Goal: Manage account settings

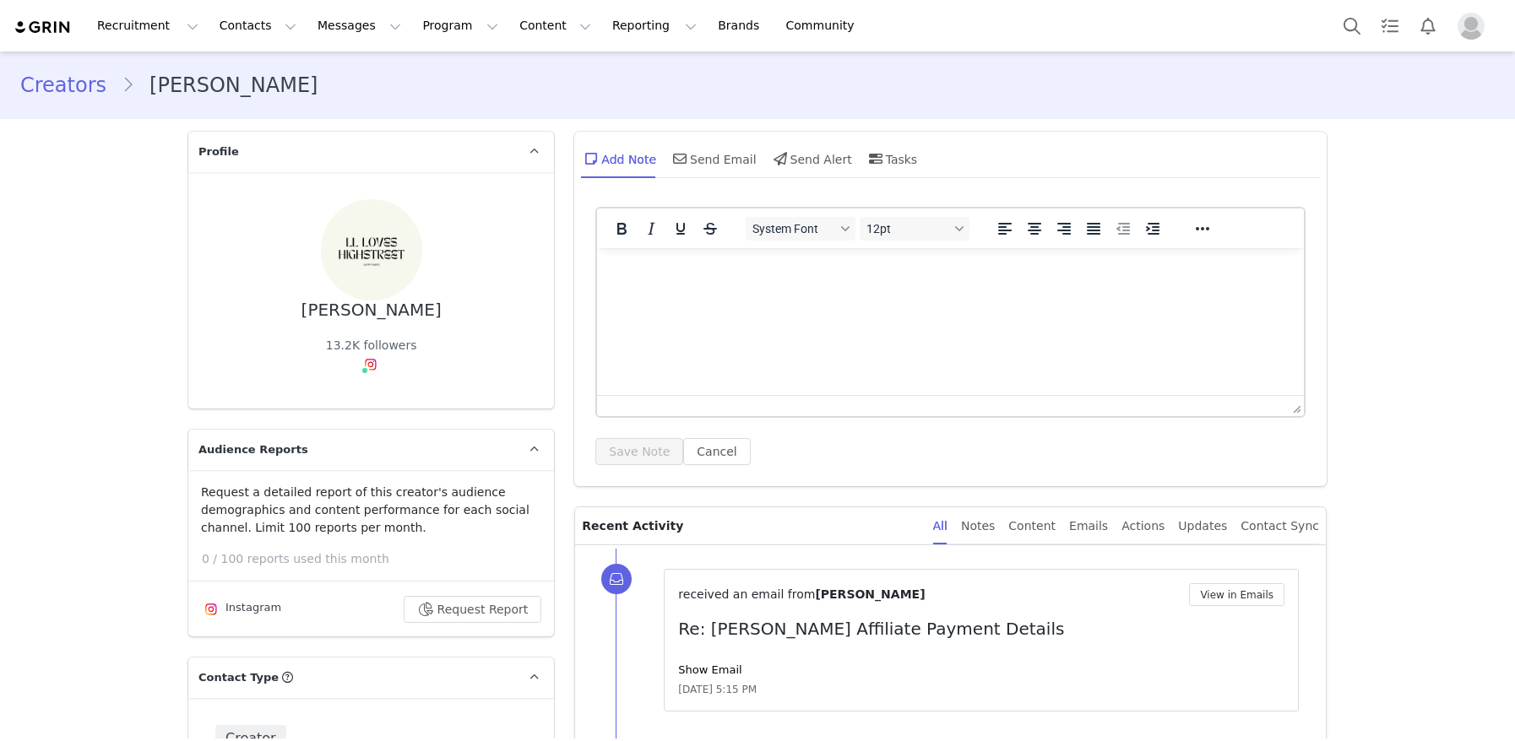
type input "+1 ([GEOGRAPHIC_DATA])"
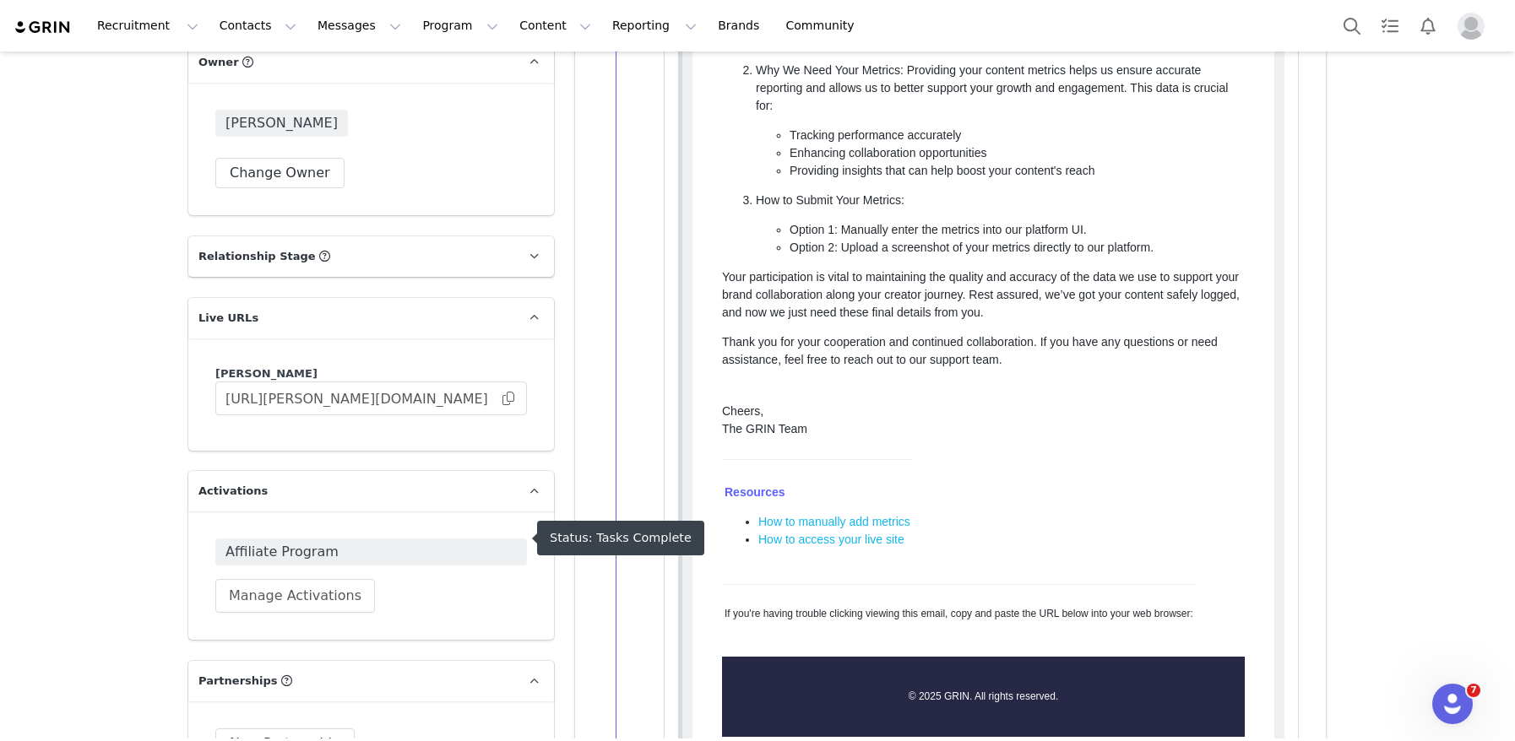
scroll to position [2770, 0]
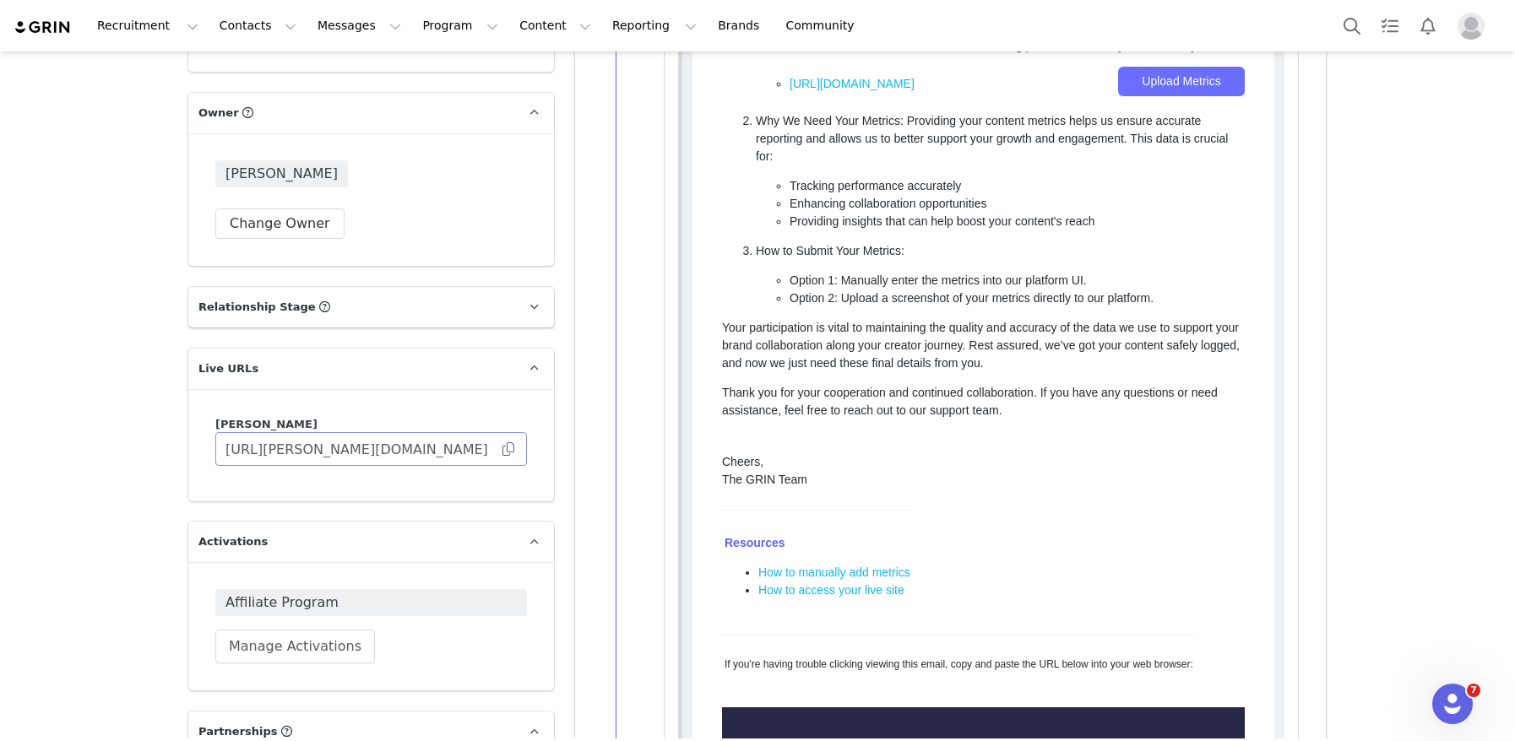
click at [511, 449] on span at bounding box center [508, 449] width 17 height 0
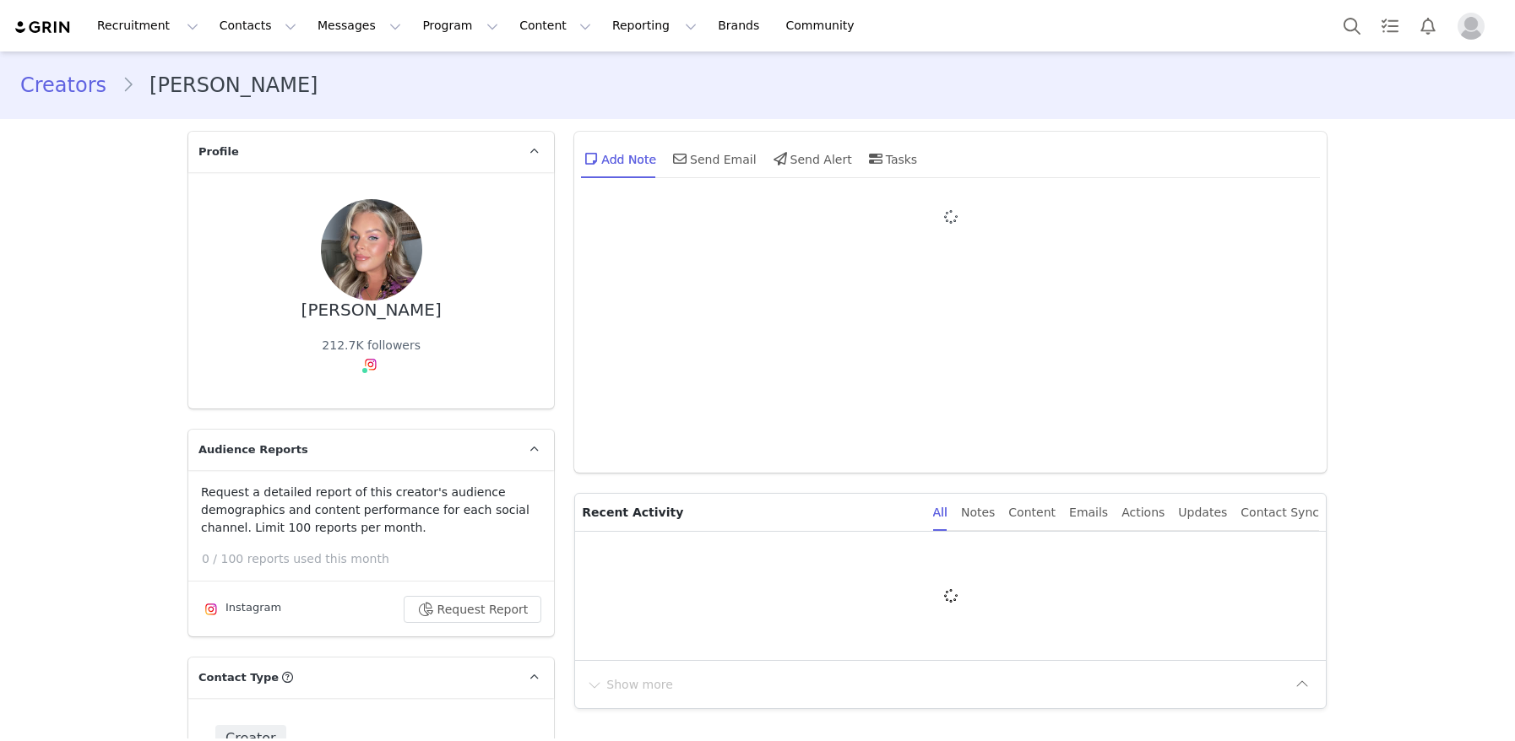
type input "+1 ([GEOGRAPHIC_DATA])"
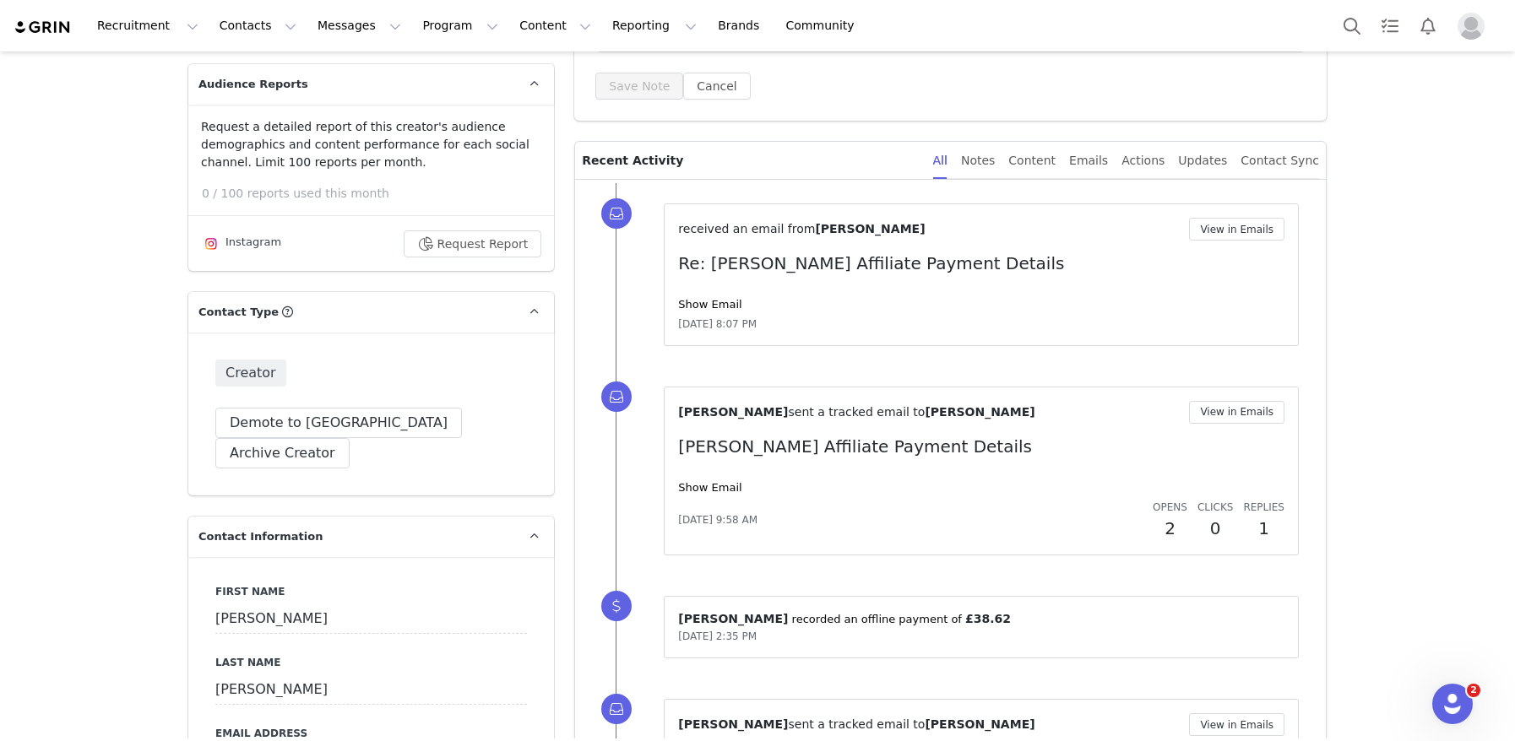
scroll to position [458, 0]
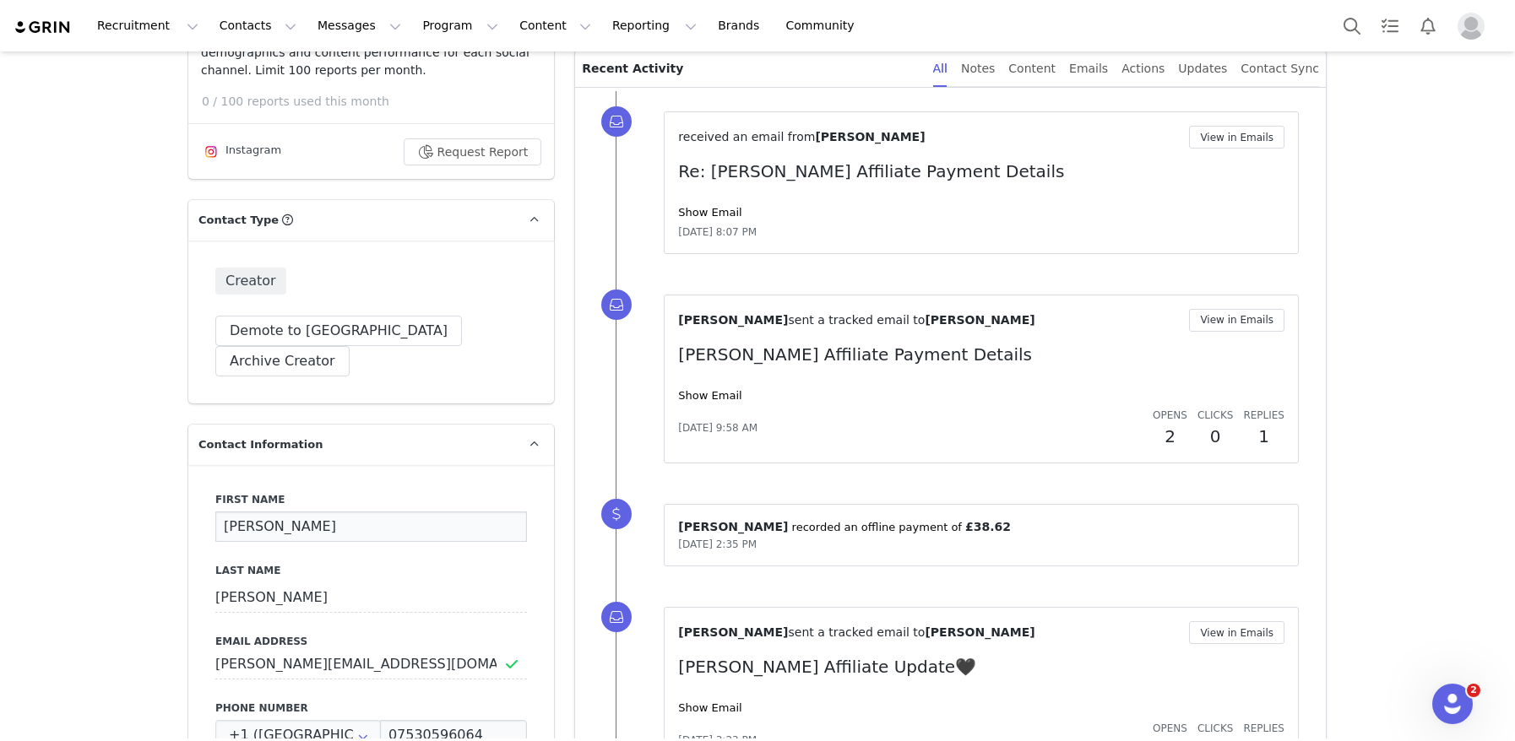
click at [387, 512] on input "[PERSON_NAME]" at bounding box center [371, 527] width 312 height 30
click at [363, 512] on input "[PERSON_NAME]" at bounding box center [371, 527] width 312 height 30
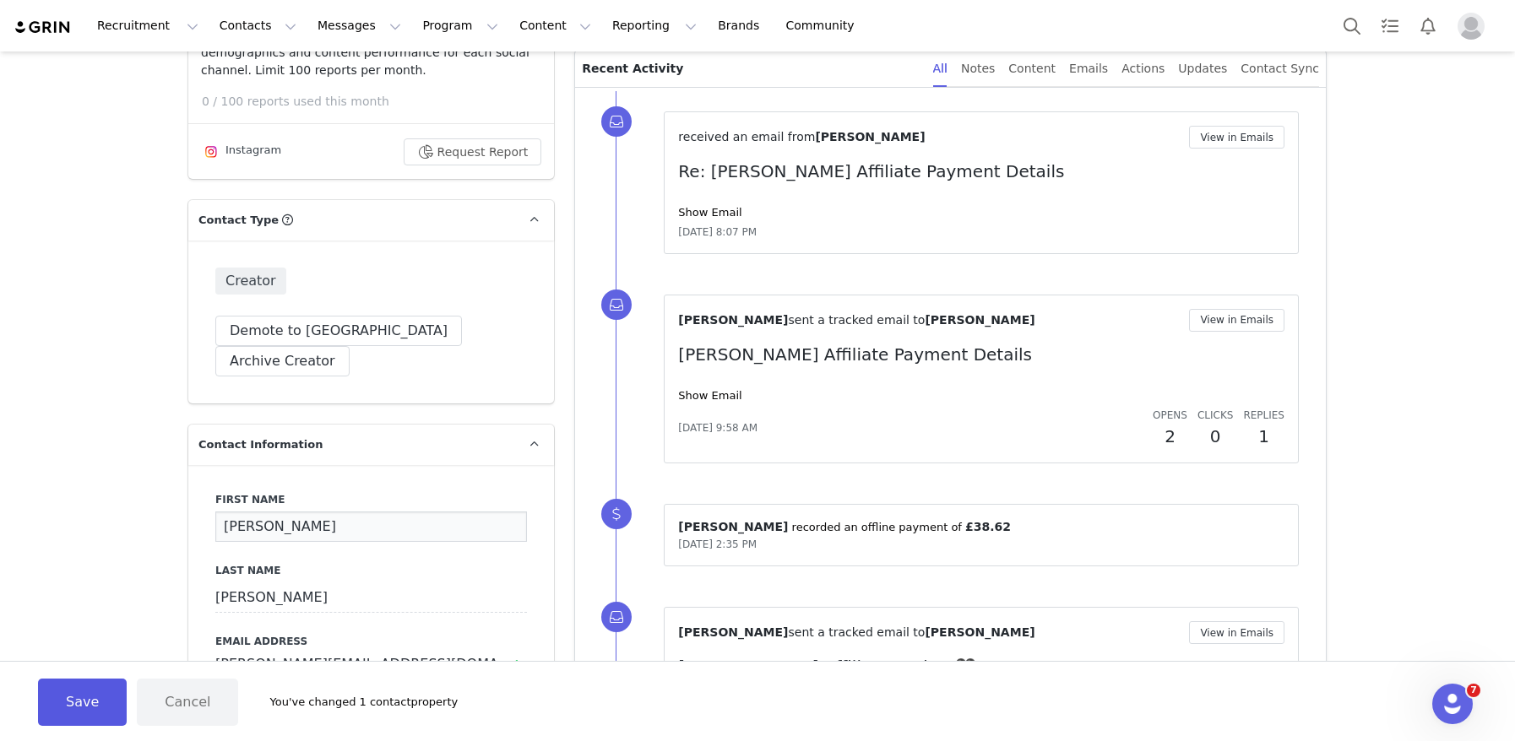
type input "[PERSON_NAME]"
click at [80, 708] on button "Save" at bounding box center [82, 702] width 89 height 47
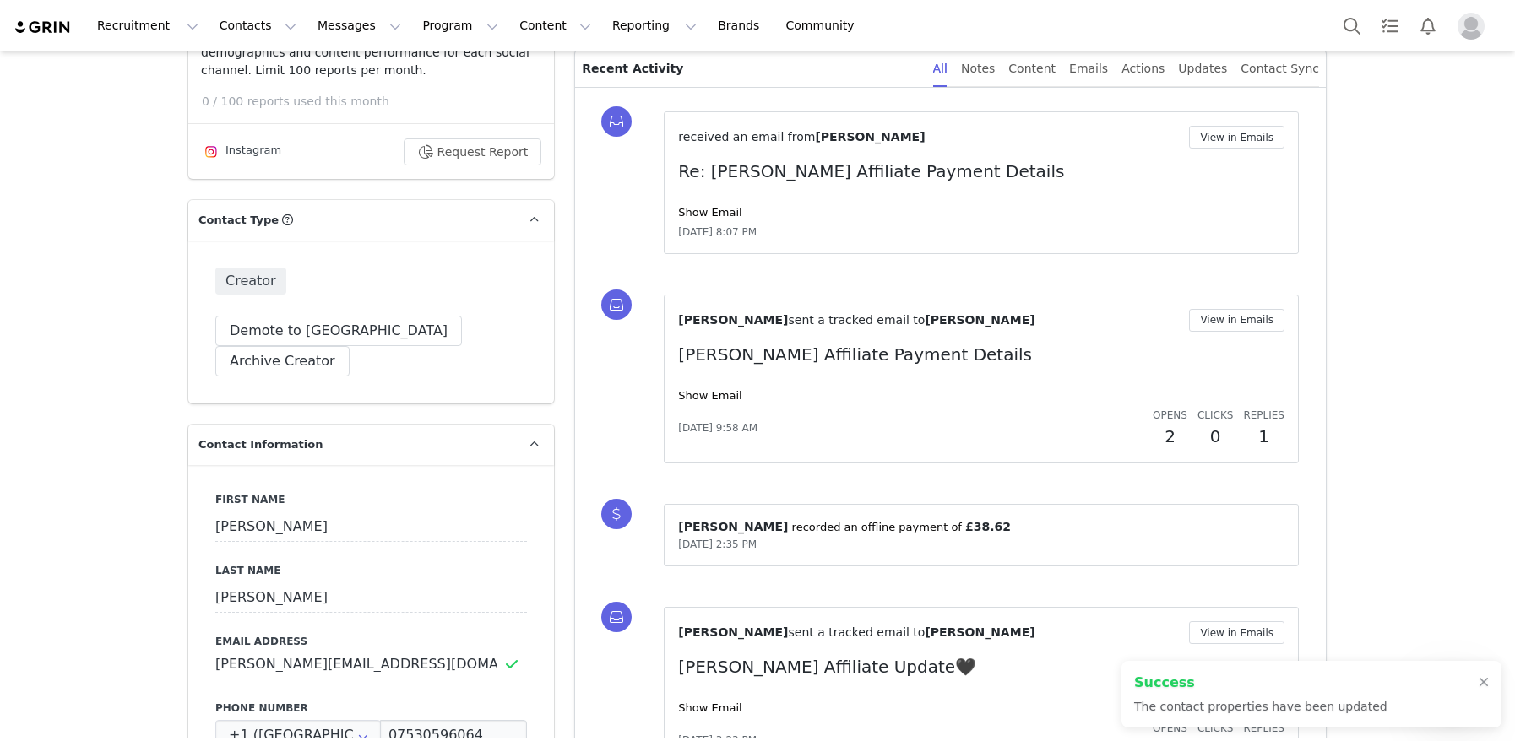
scroll to position [0, 0]
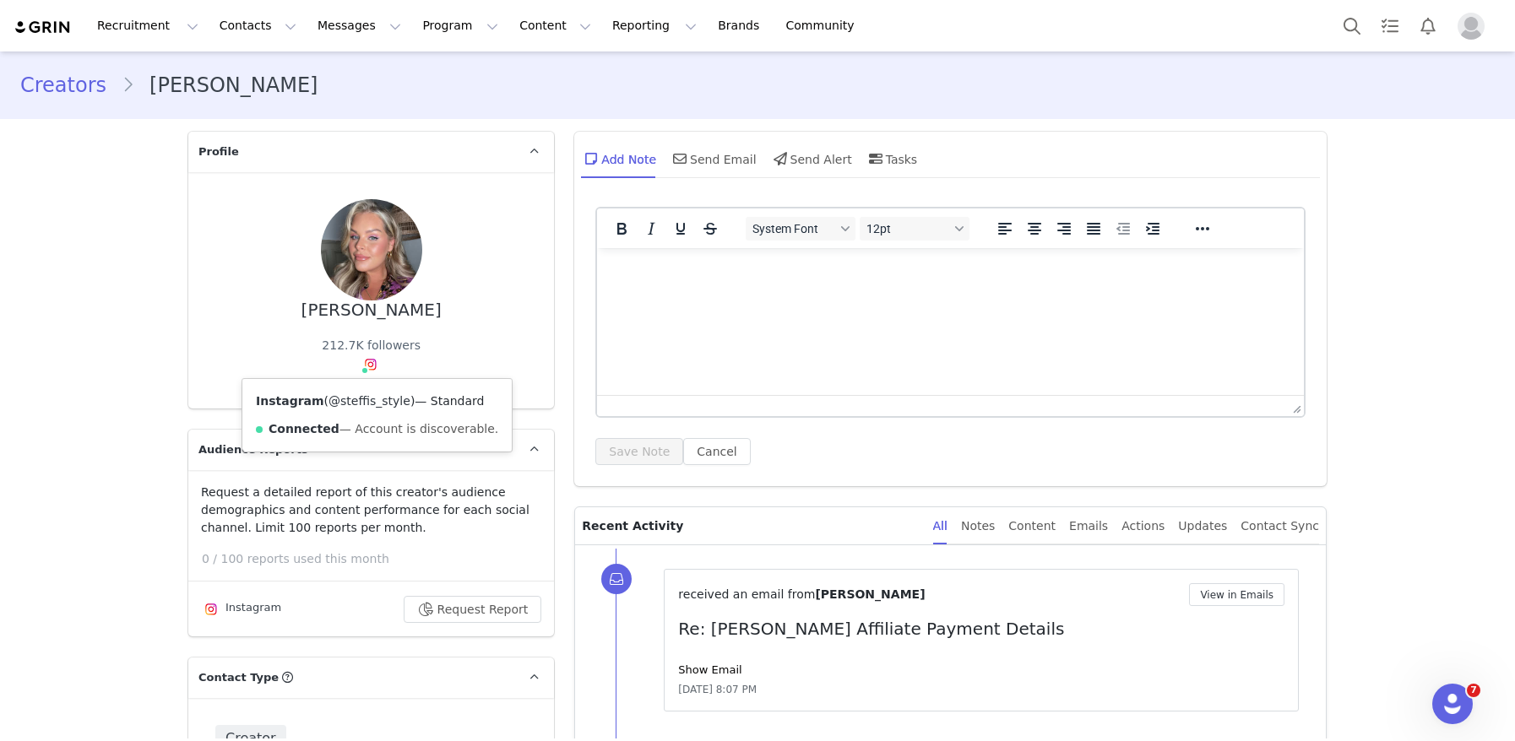
click at [363, 403] on link "@steffis_style" at bounding box center [370, 401] width 82 height 14
